Goal: Task Accomplishment & Management: Complete application form

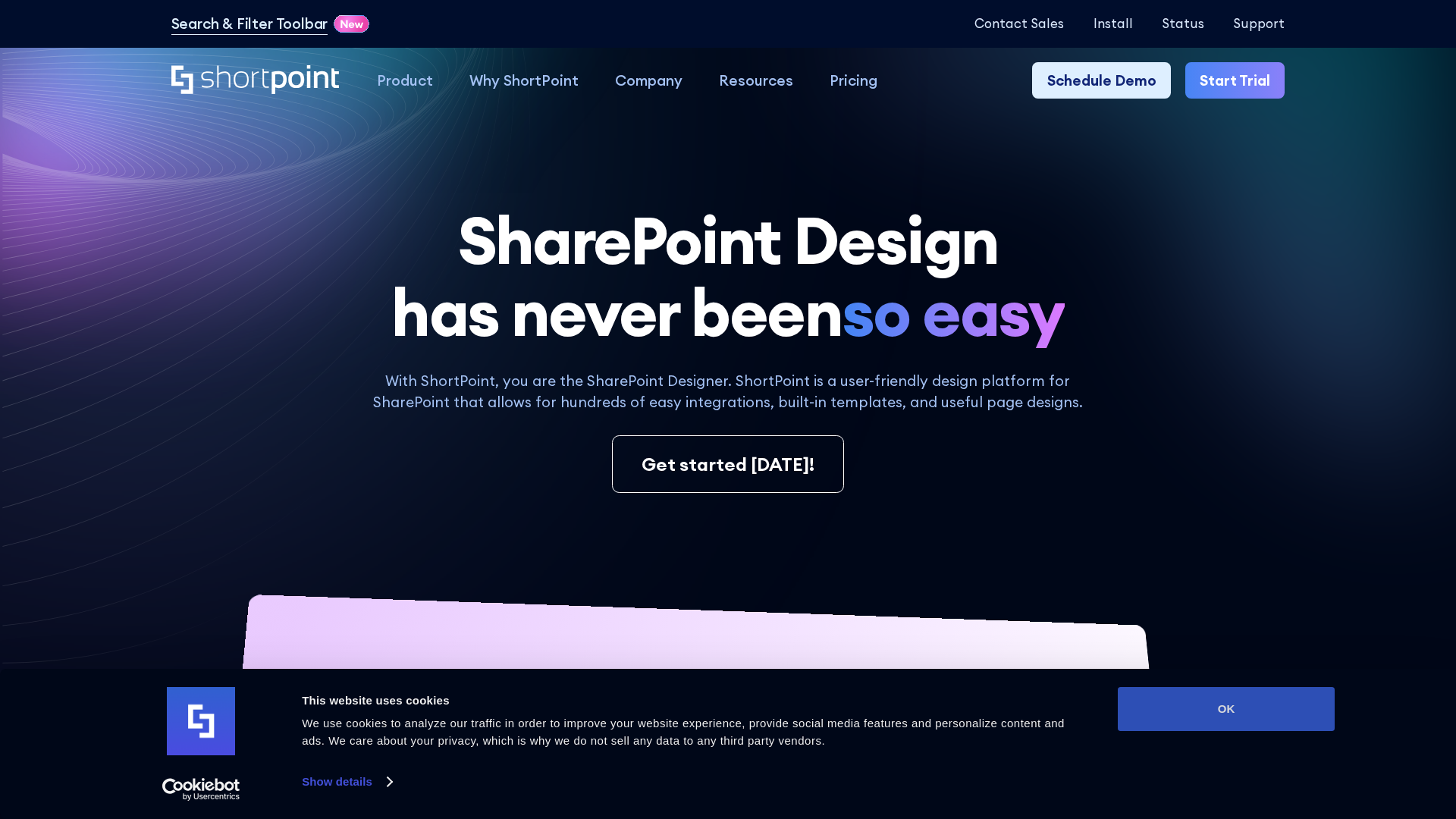
click at [1226, 709] on button "OK" at bounding box center [1226, 709] width 217 height 44
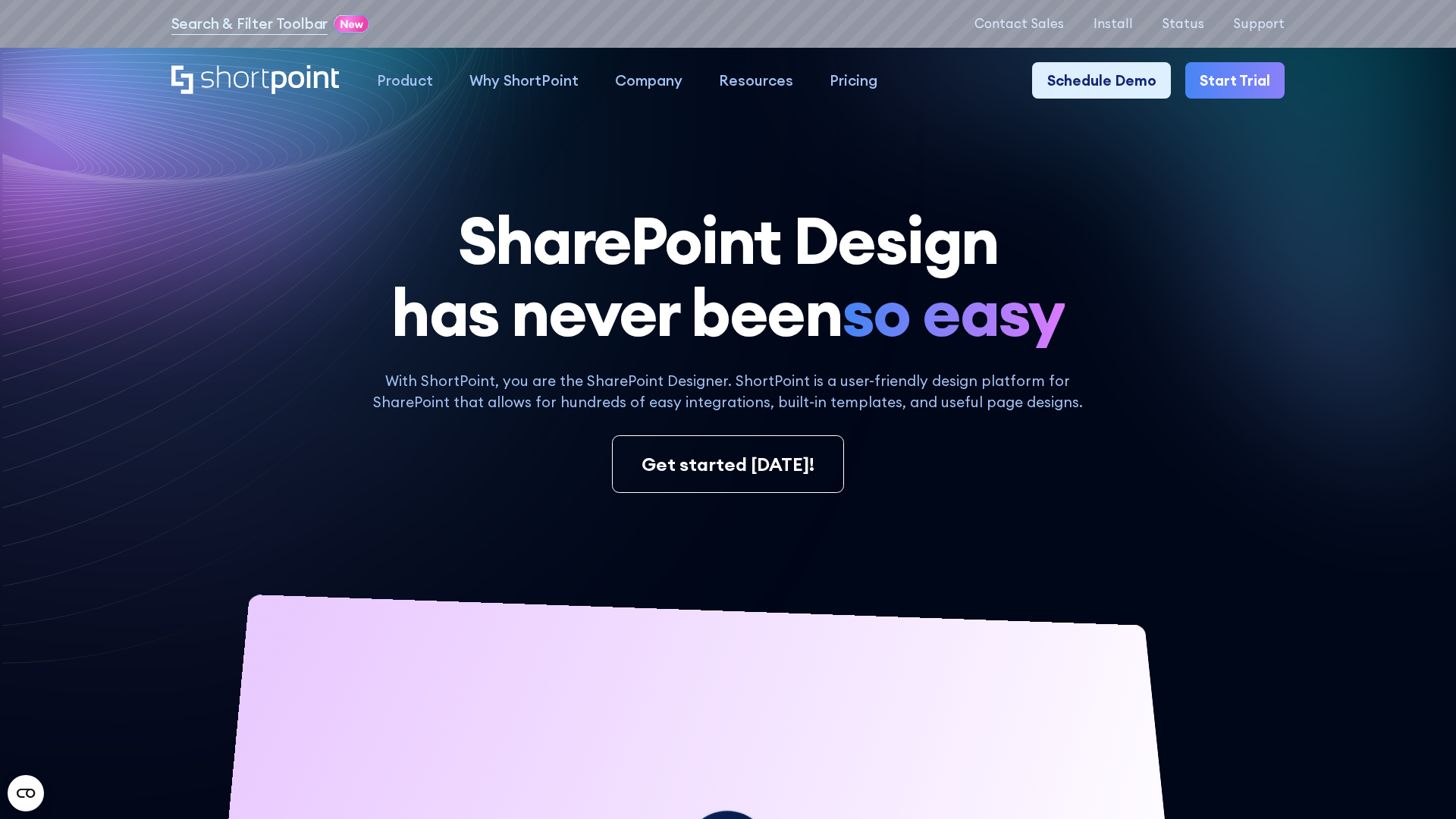
click at [1237, 80] on link "Start Trial" at bounding box center [1235, 80] width 100 height 36
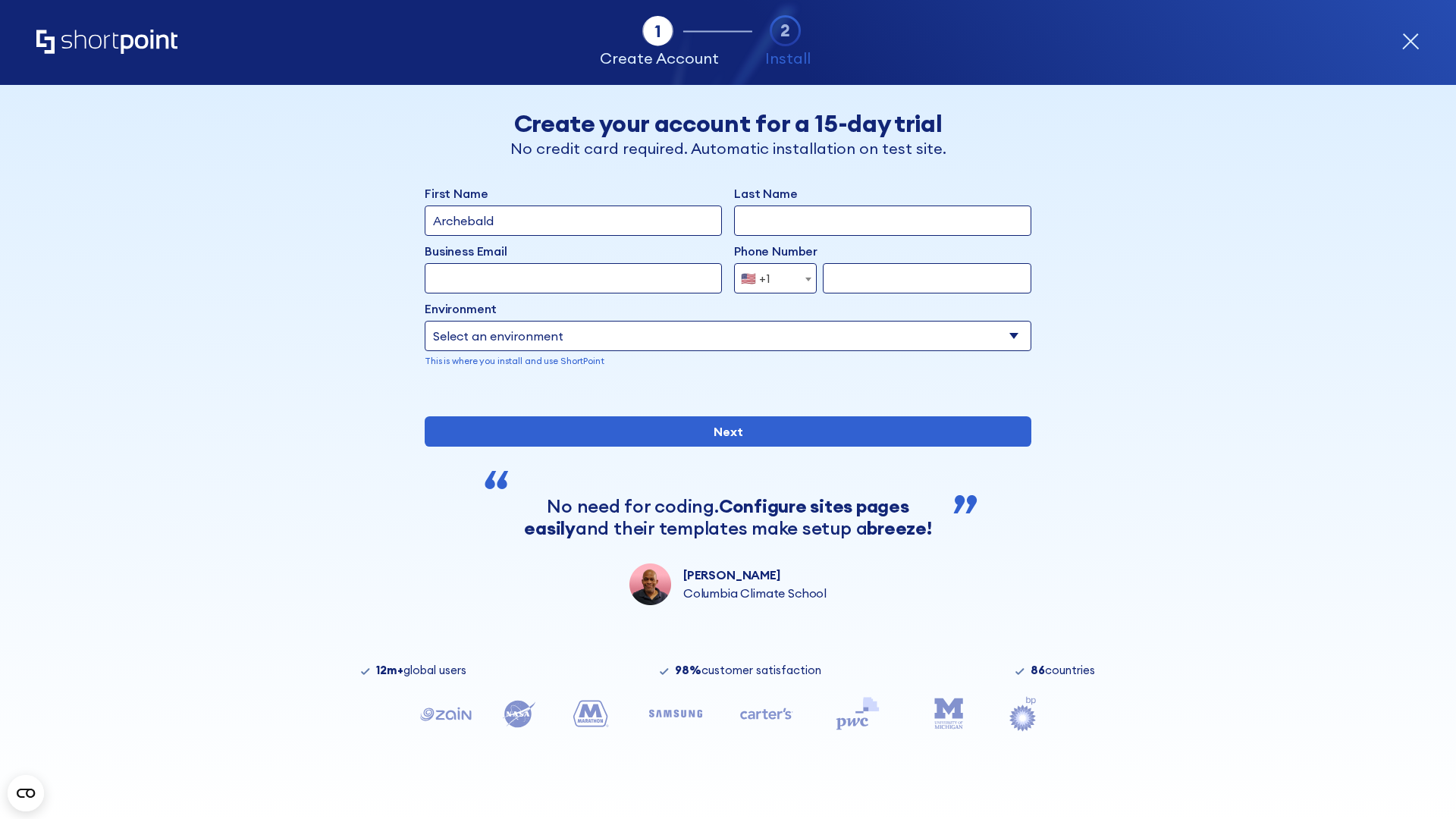
type input "Archebald"
type input "Berkuskv"
type input "2125556789"
select select "Microsoft 365"
type input "2125556789"
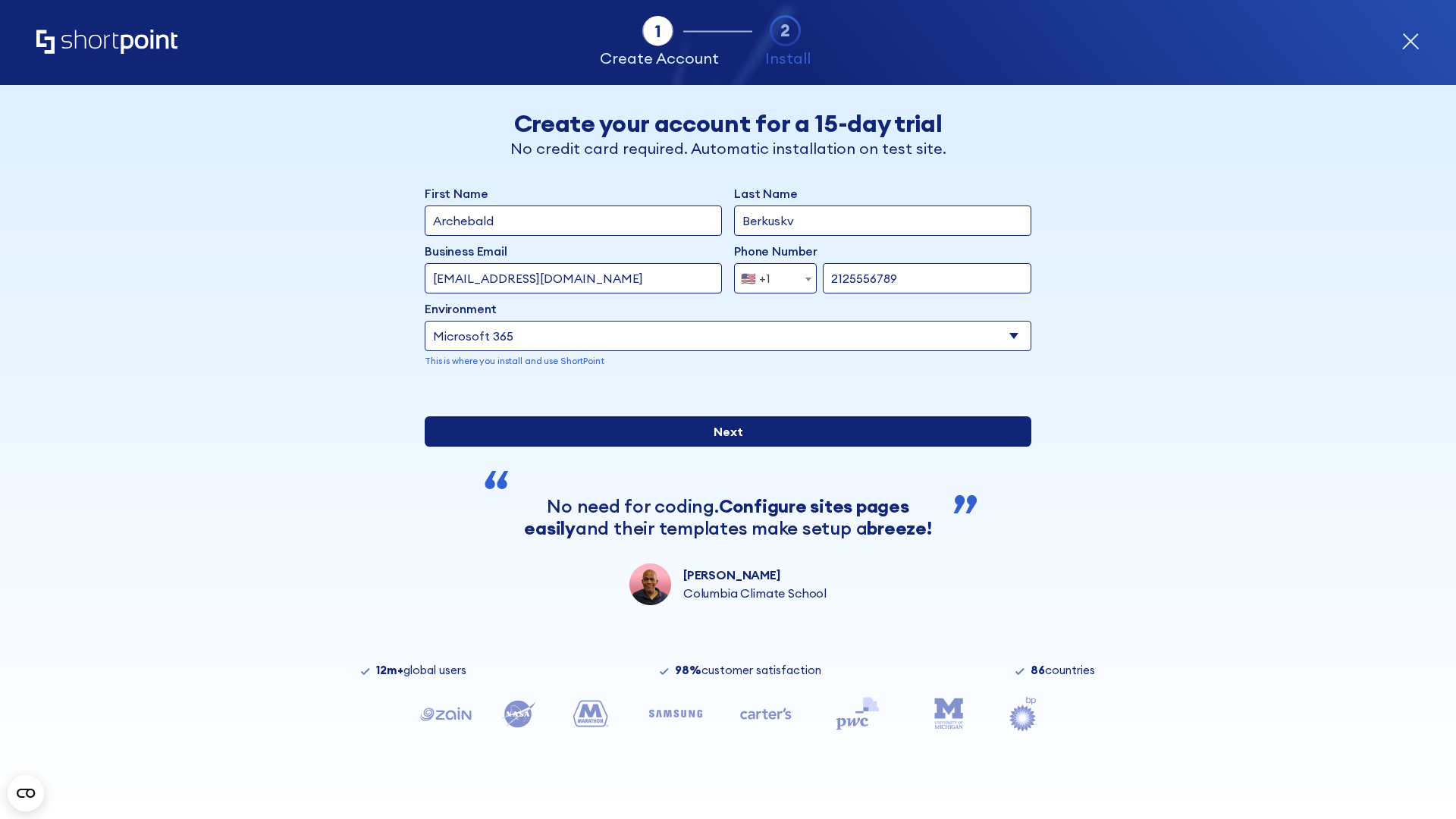
click at [728, 447] on input "Next" at bounding box center [728, 431] width 607 height 30
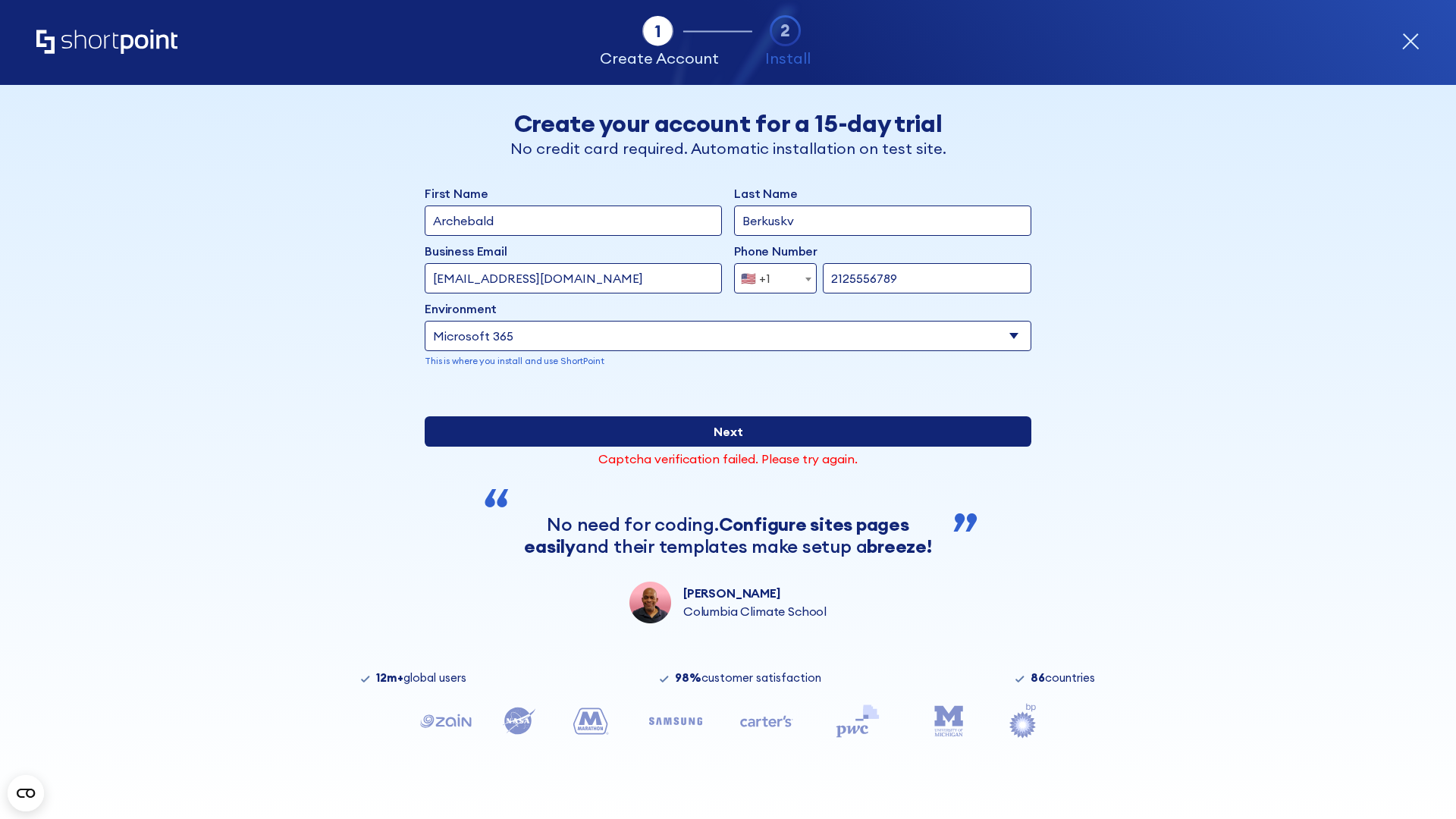
click at [728, 447] on input "Next" at bounding box center [728, 431] width 607 height 30
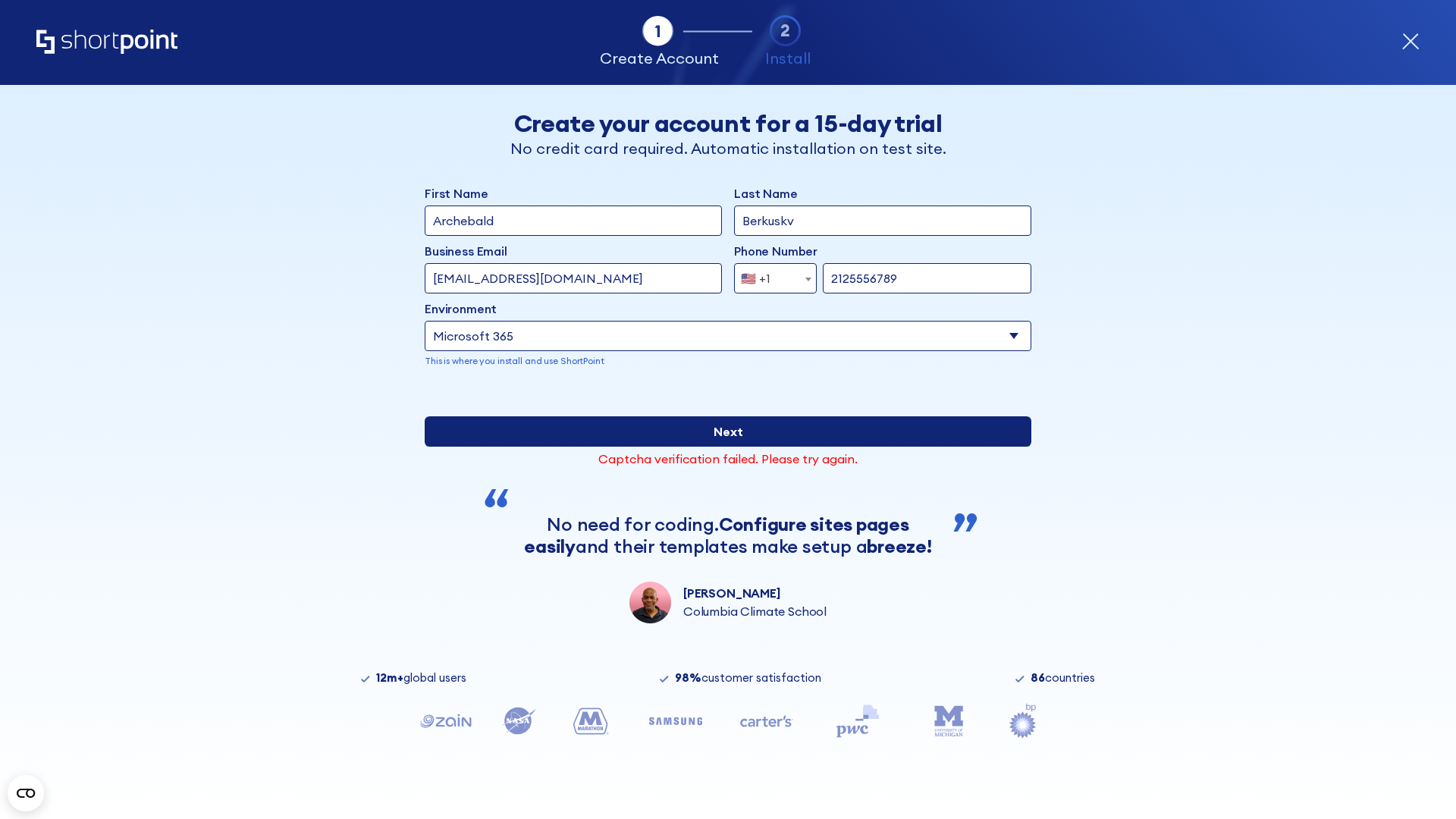
type input "testEmail@outlook.com"
click at [728, 447] on input "Next" at bounding box center [728, 431] width 607 height 30
